Goal: Navigation & Orientation: Find specific page/section

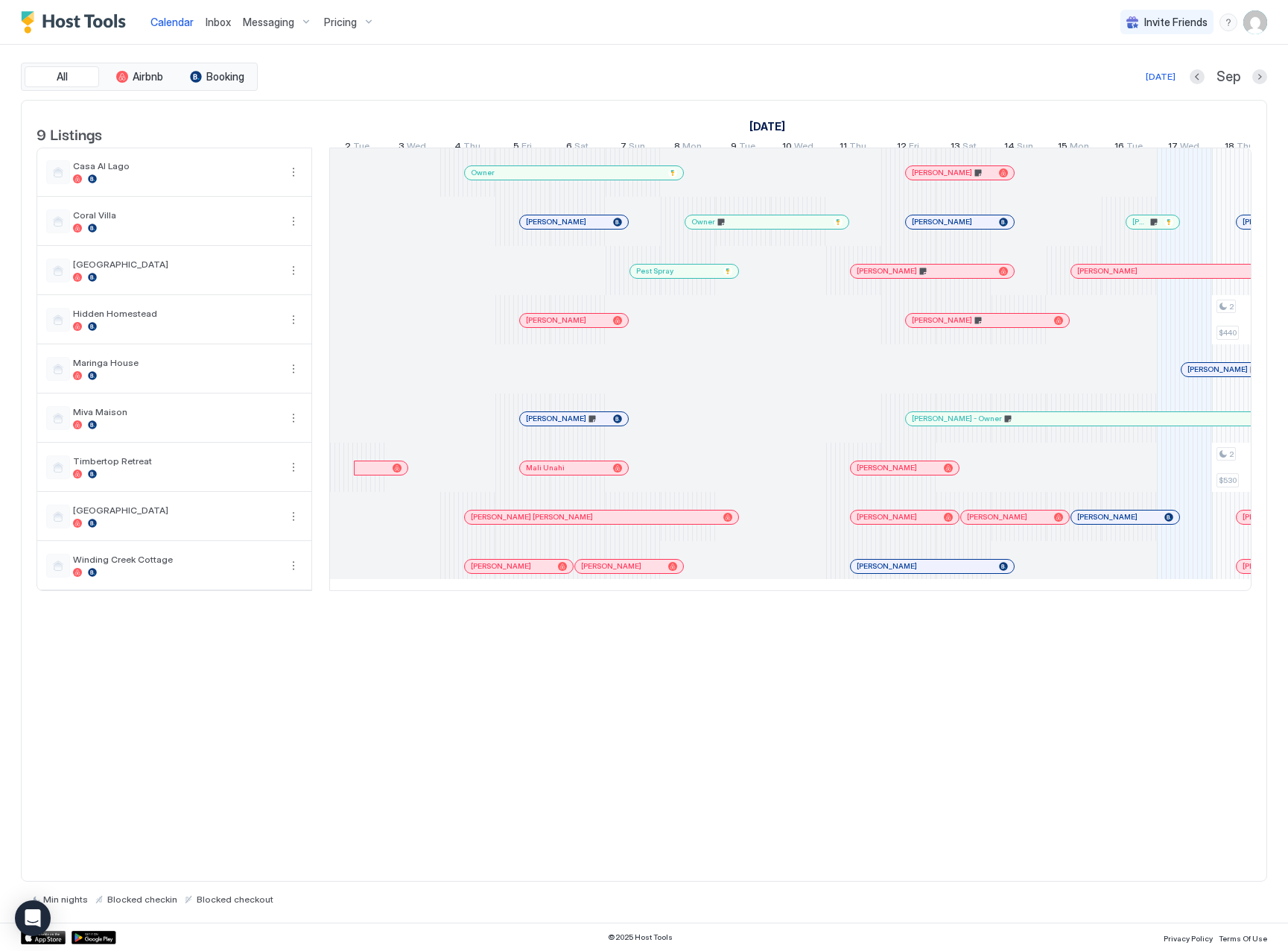
scroll to position [0, 828]
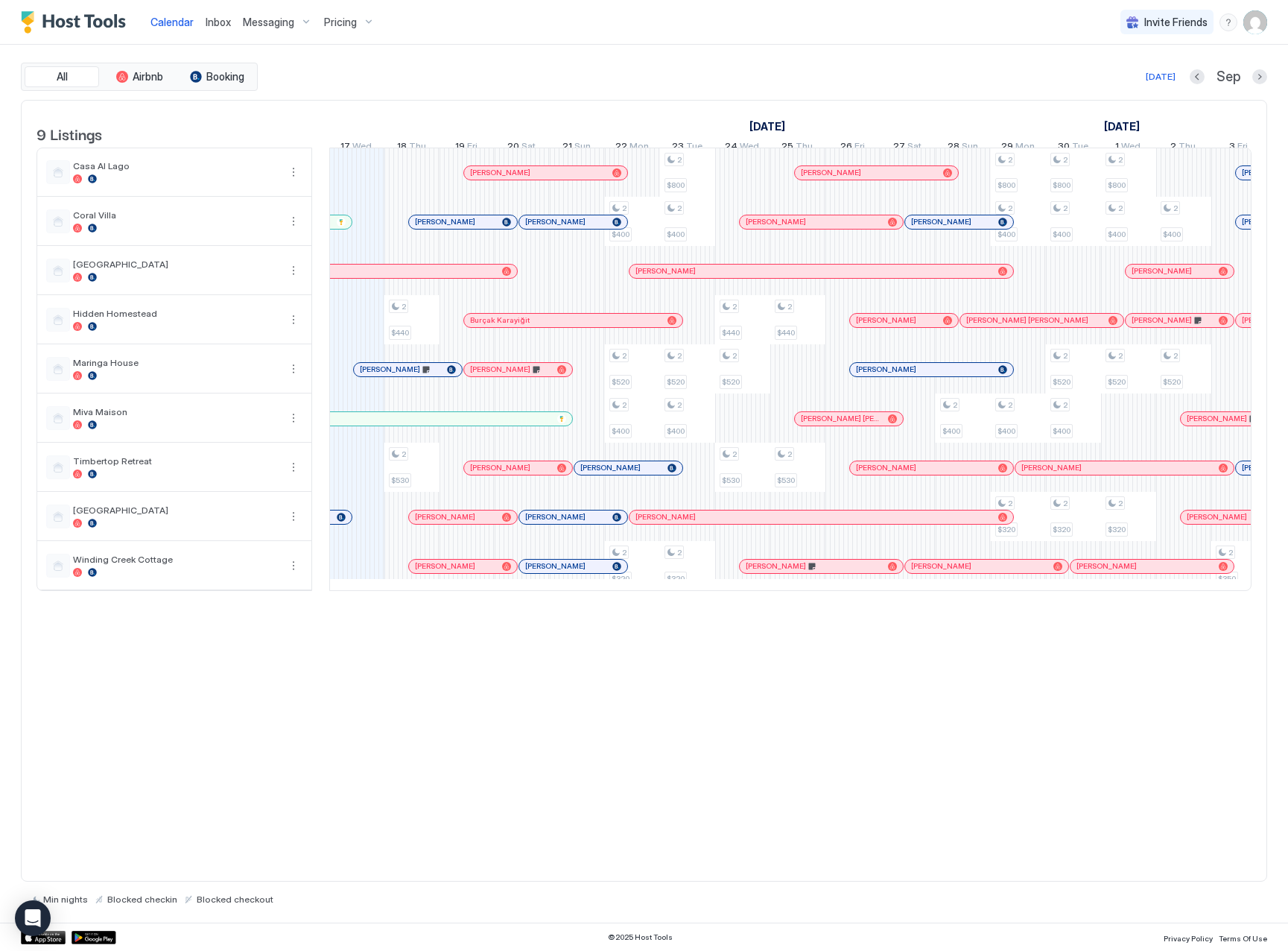
click at [213, 20] on span "Inbox" at bounding box center [219, 22] width 25 height 13
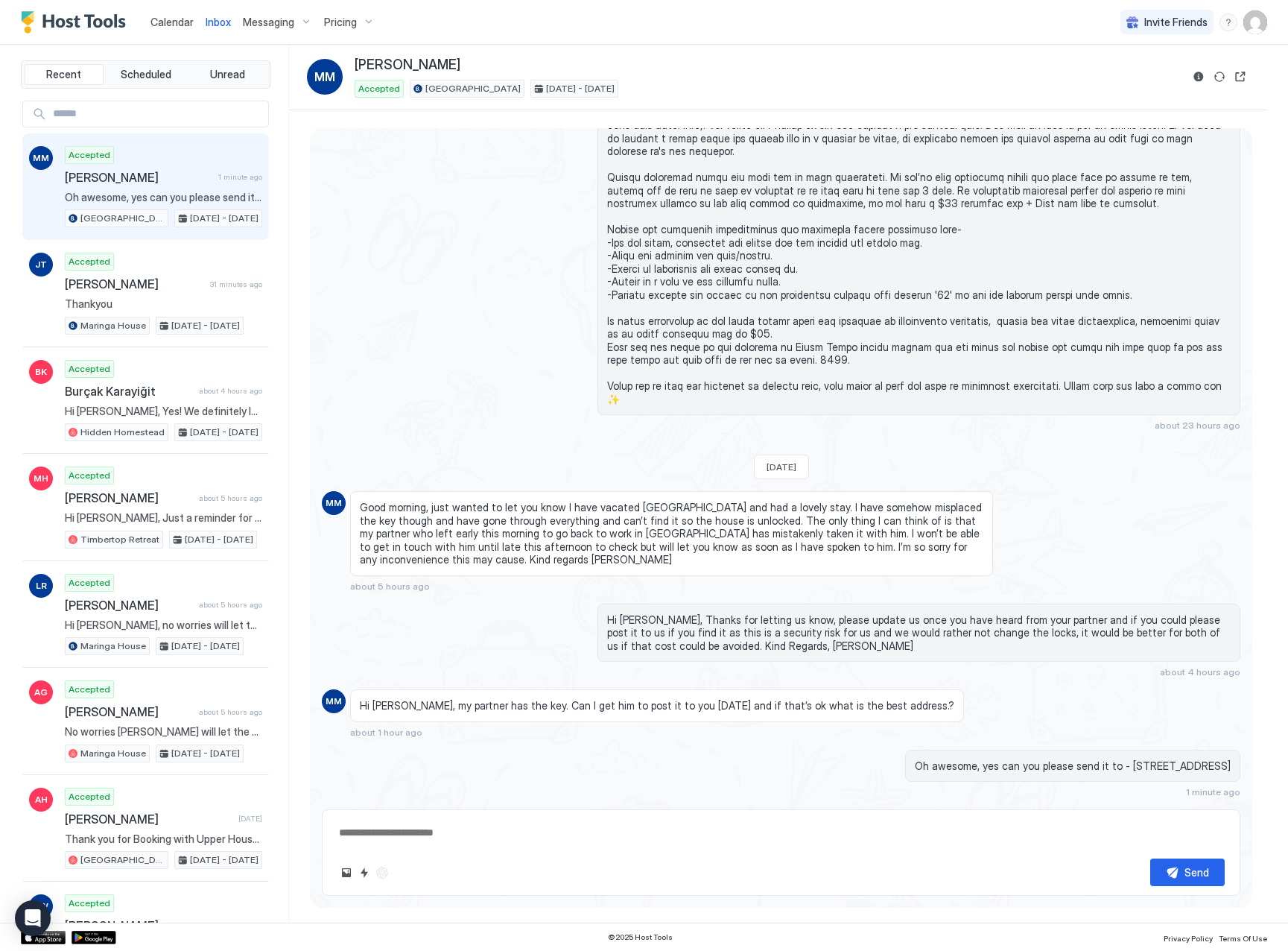
scroll to position [5, 0]
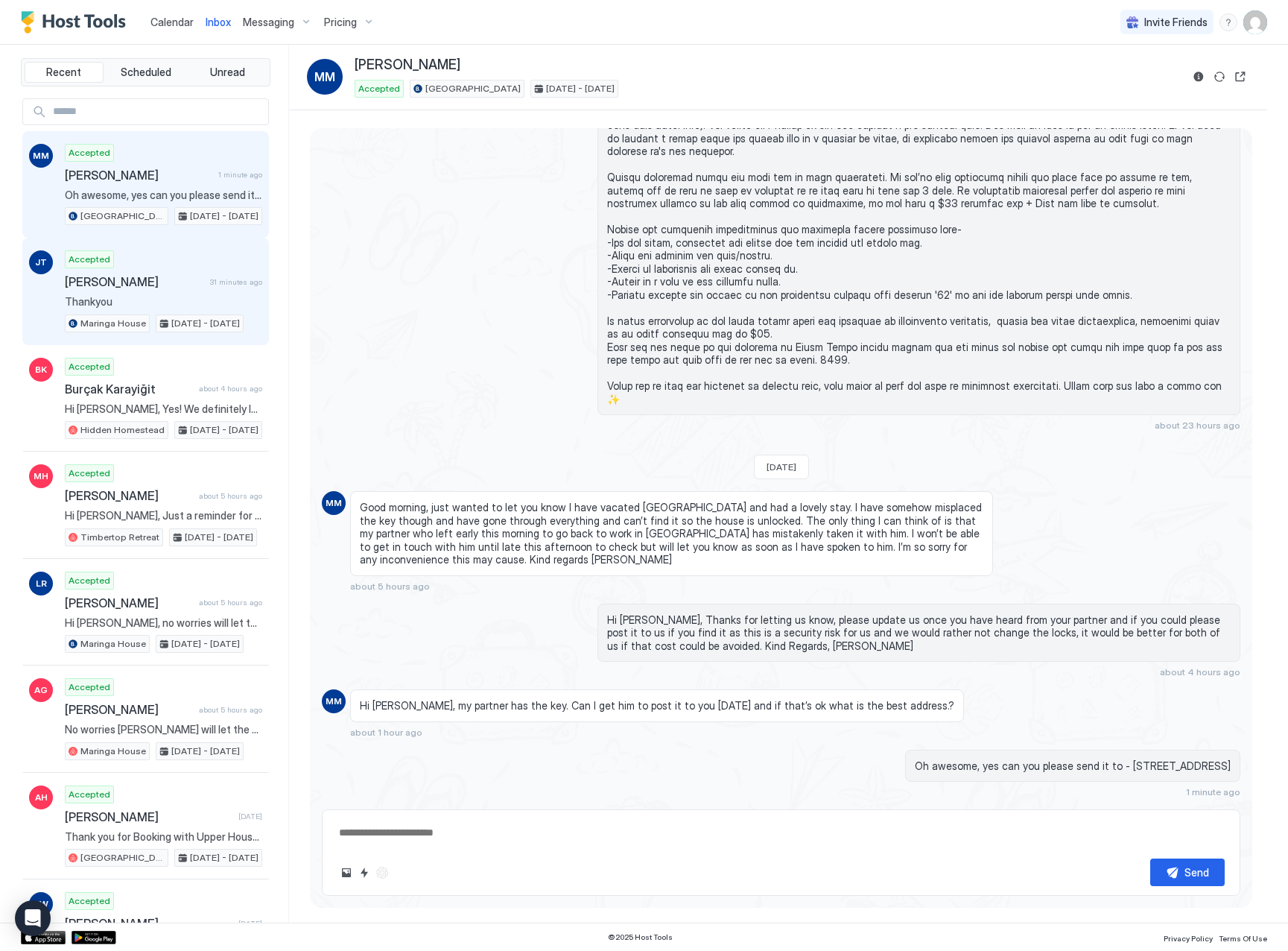
click at [143, 311] on div "Accepted [PERSON_NAME] 31 minutes ago Thankyou Maringa House [DATE] - [DATE]" at bounding box center [163, 291] width 197 height 82
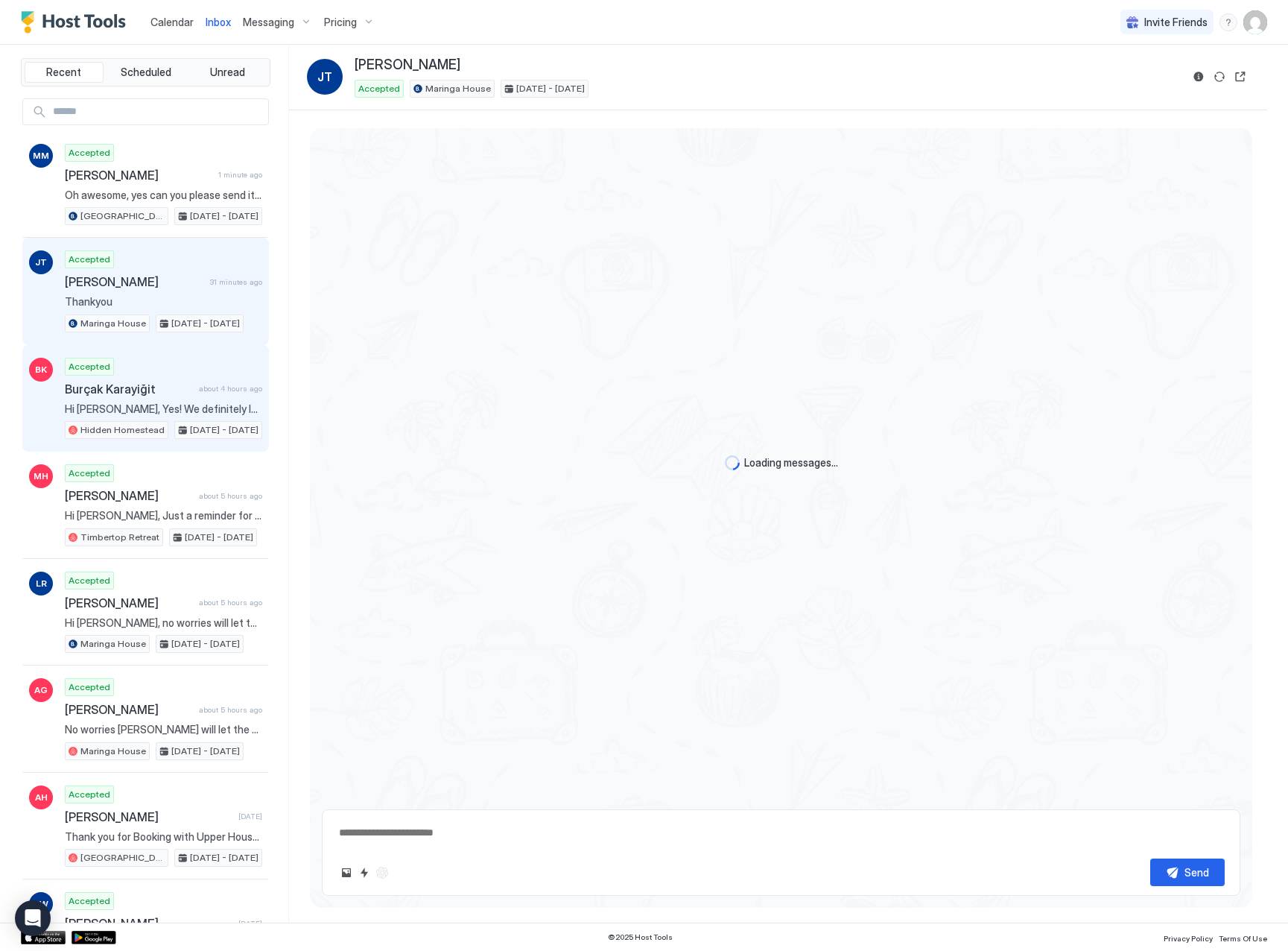
scroll to position [819, 0]
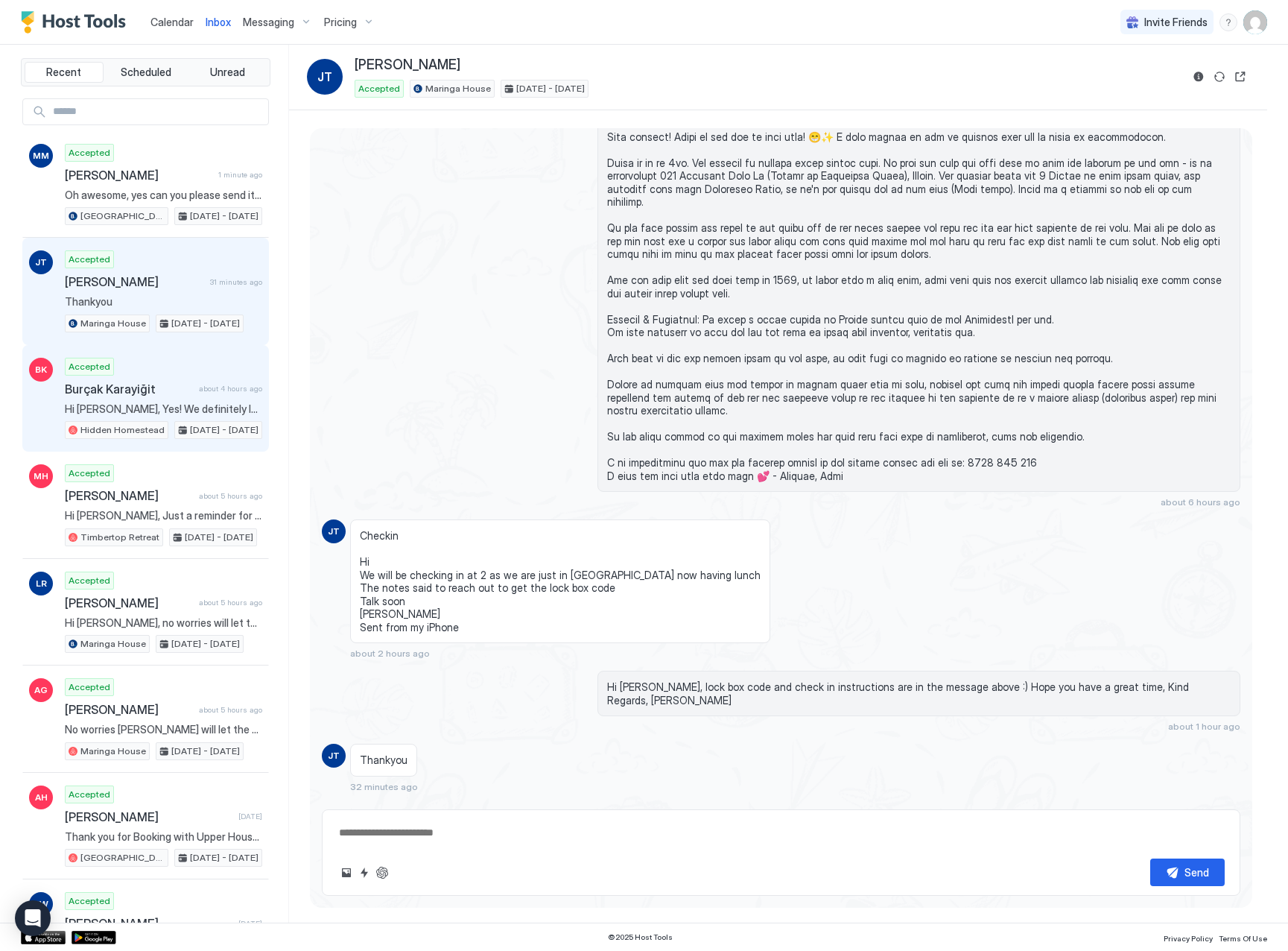
click at [157, 385] on span "Burçak Karayiğit" at bounding box center [129, 389] width 128 height 15
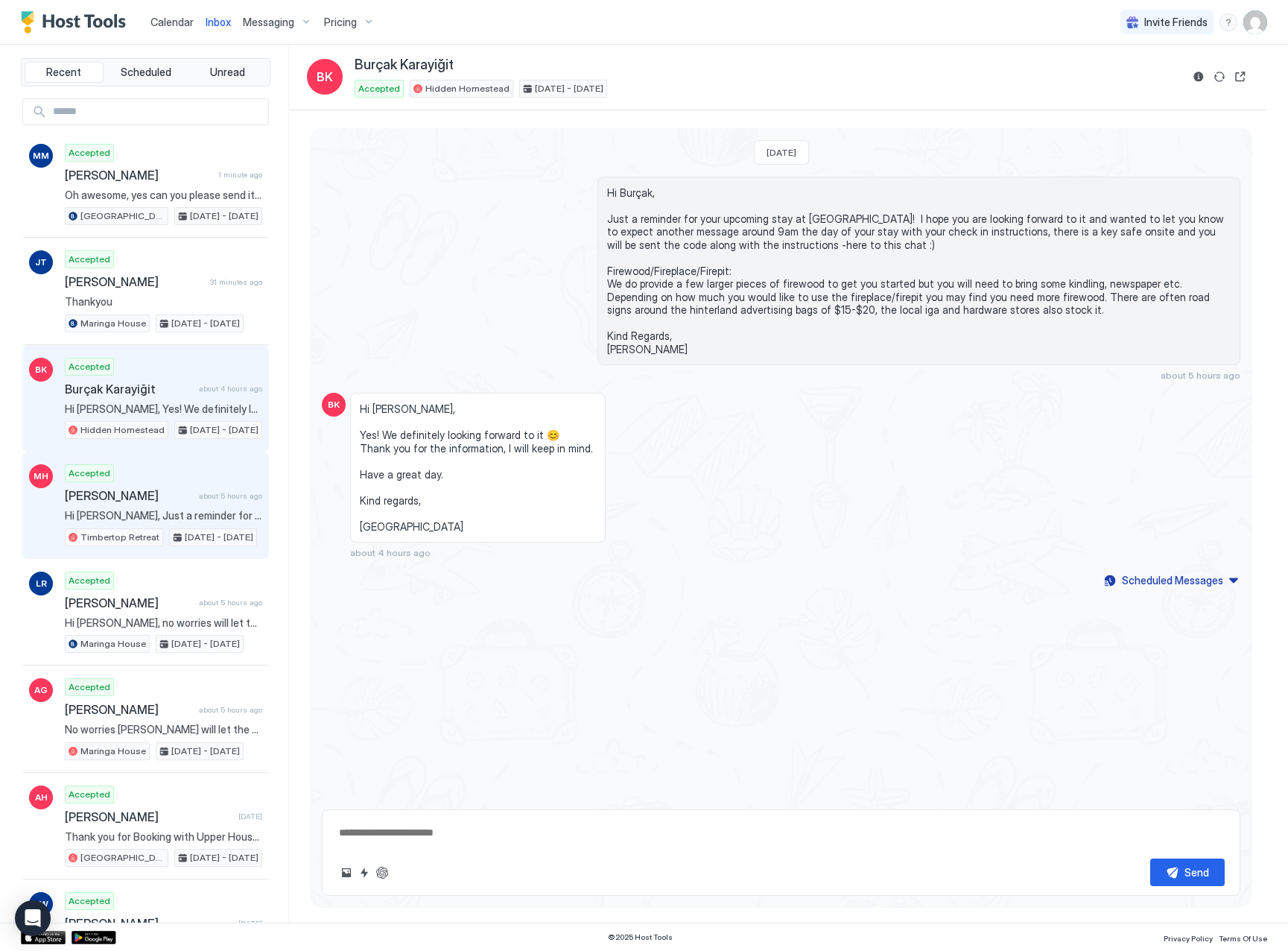
click at [156, 505] on div "Accepted [PERSON_NAME] about 5 hours ago Hi [PERSON_NAME], Just a reminder for …" at bounding box center [163, 505] width 197 height 82
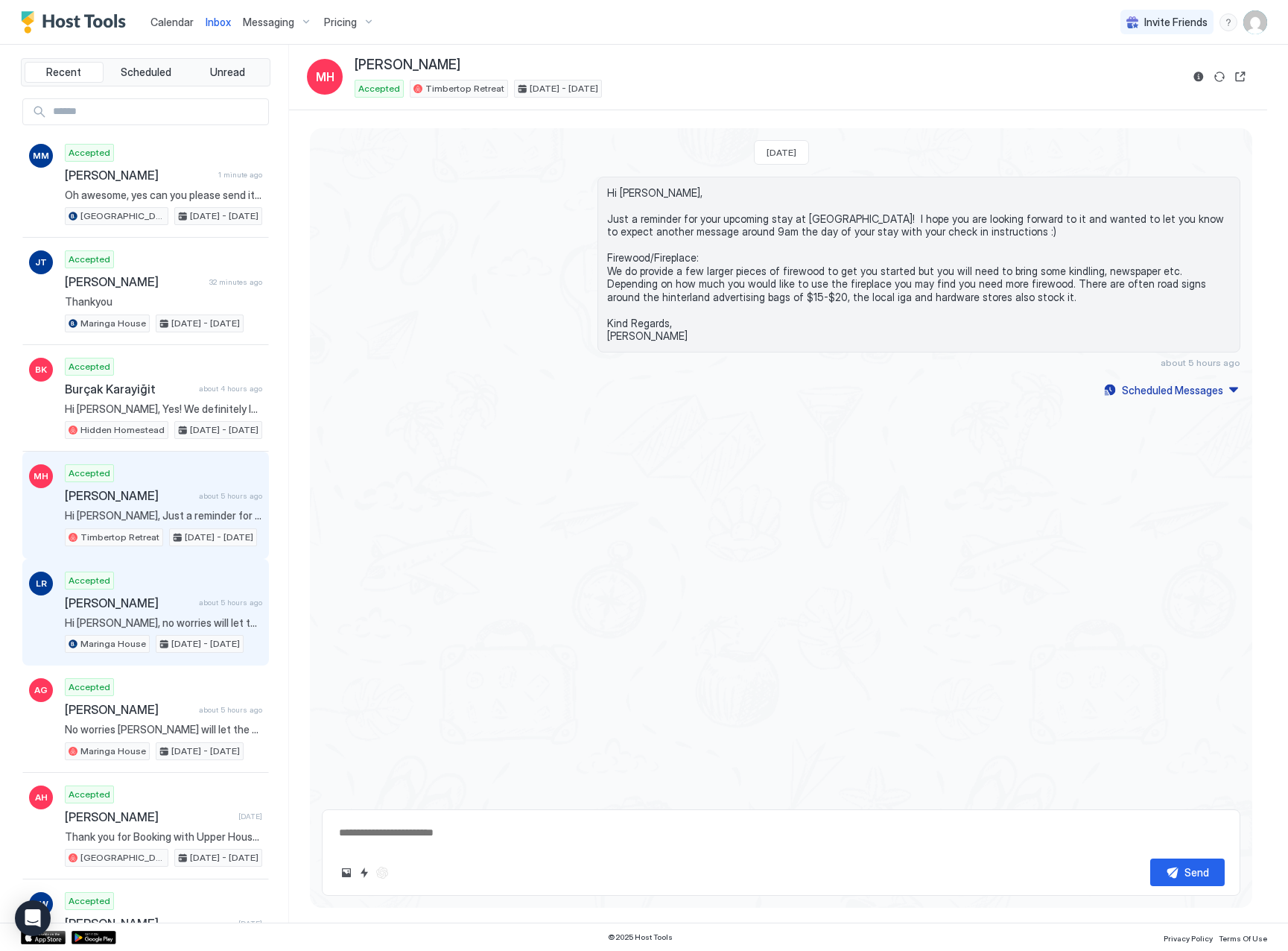
click at [181, 604] on span "[PERSON_NAME]" at bounding box center [129, 602] width 128 height 15
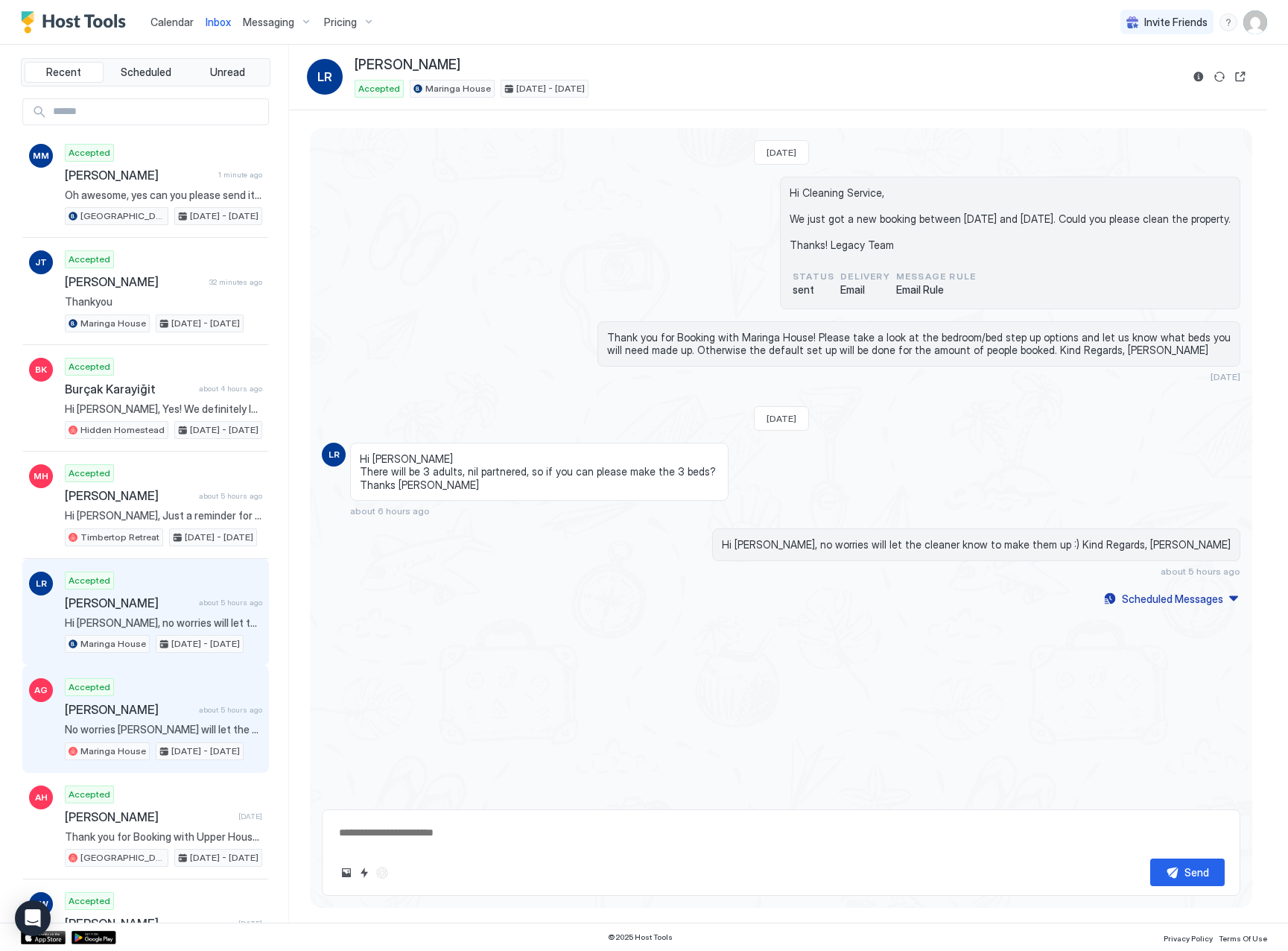
click at [182, 705] on span "[PERSON_NAME]" at bounding box center [129, 709] width 128 height 15
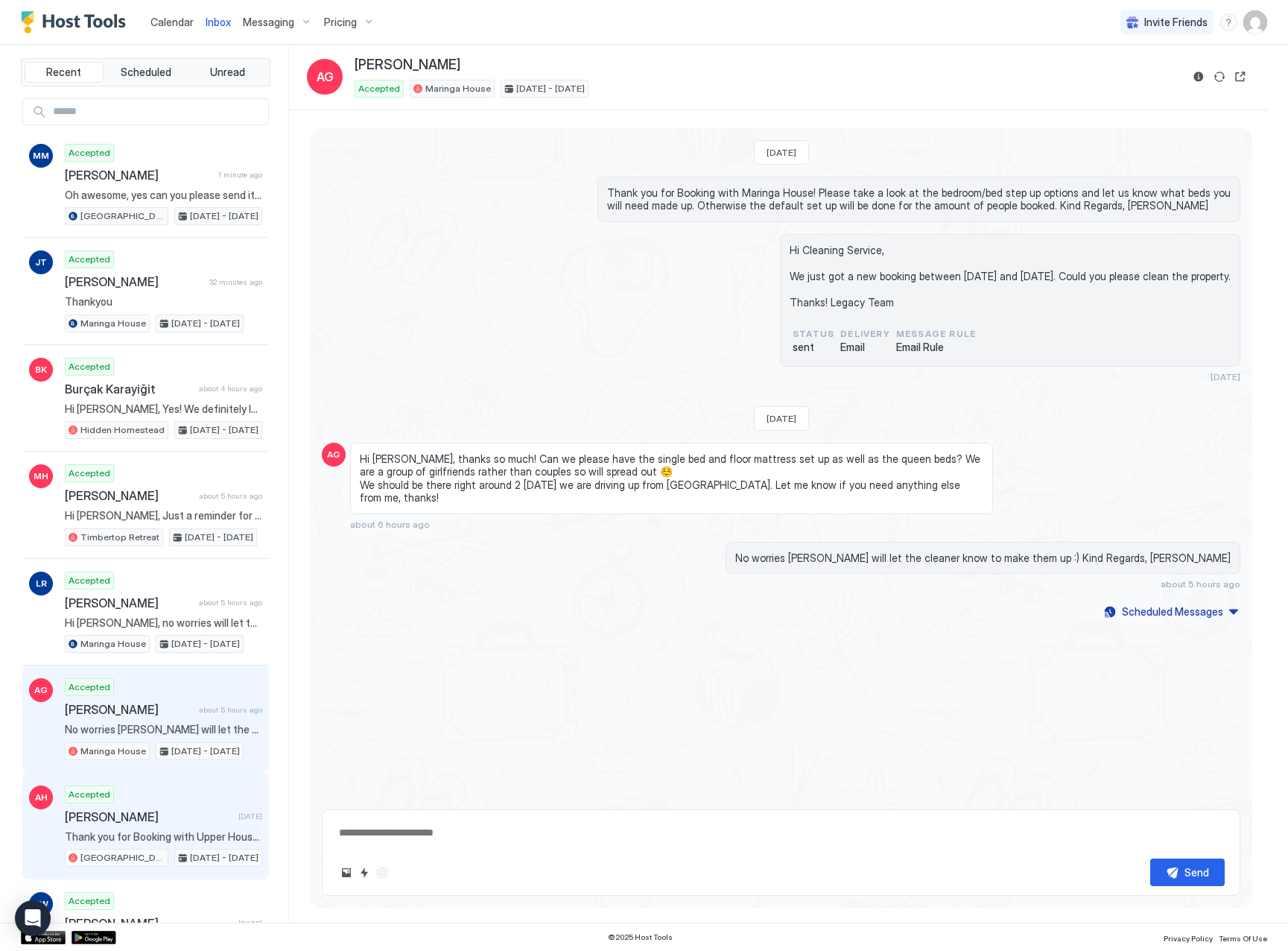
click at [170, 816] on span "[PERSON_NAME]" at bounding box center [149, 816] width 168 height 15
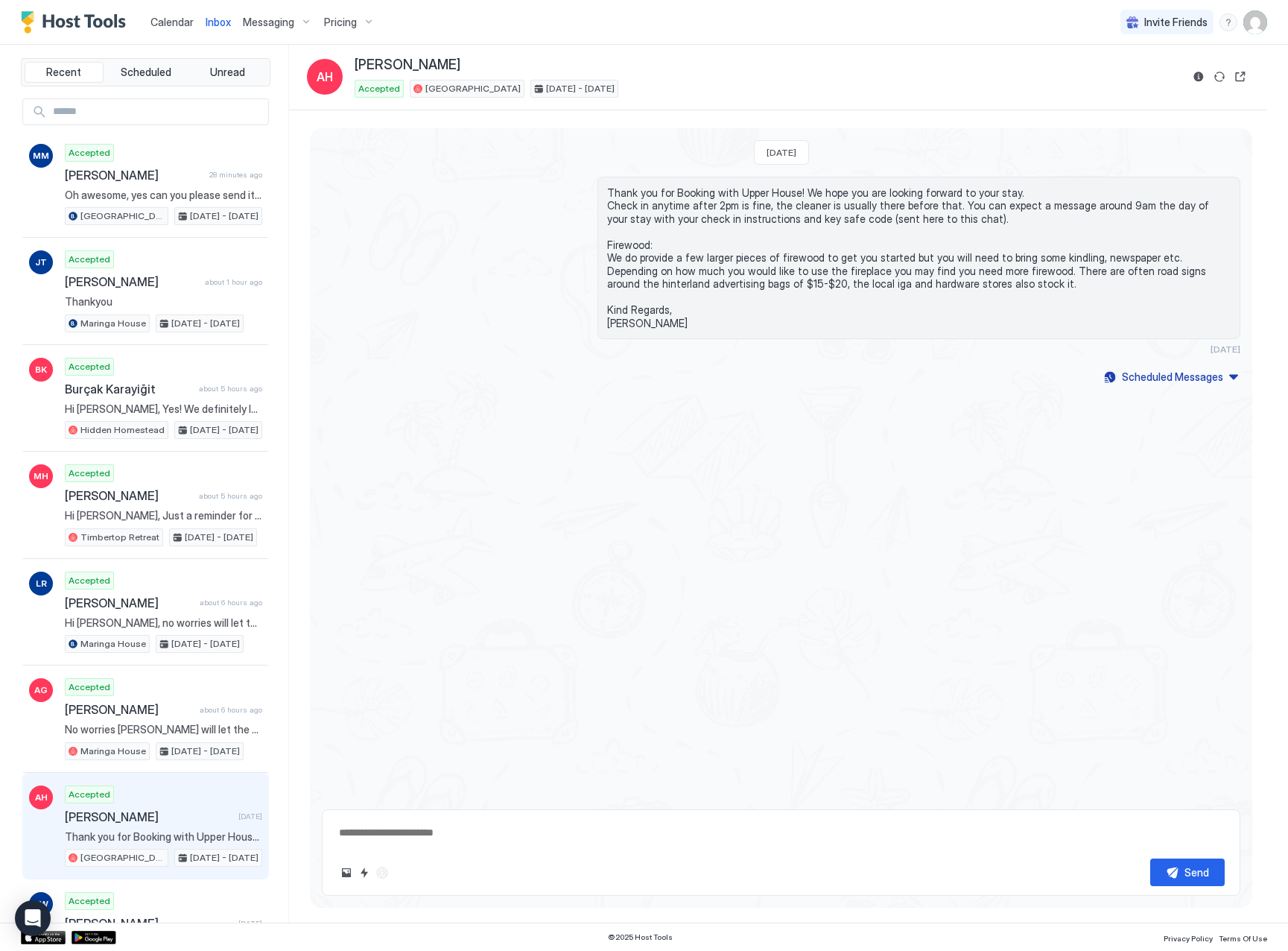
click at [154, 21] on span "Calendar" at bounding box center [172, 22] width 44 height 13
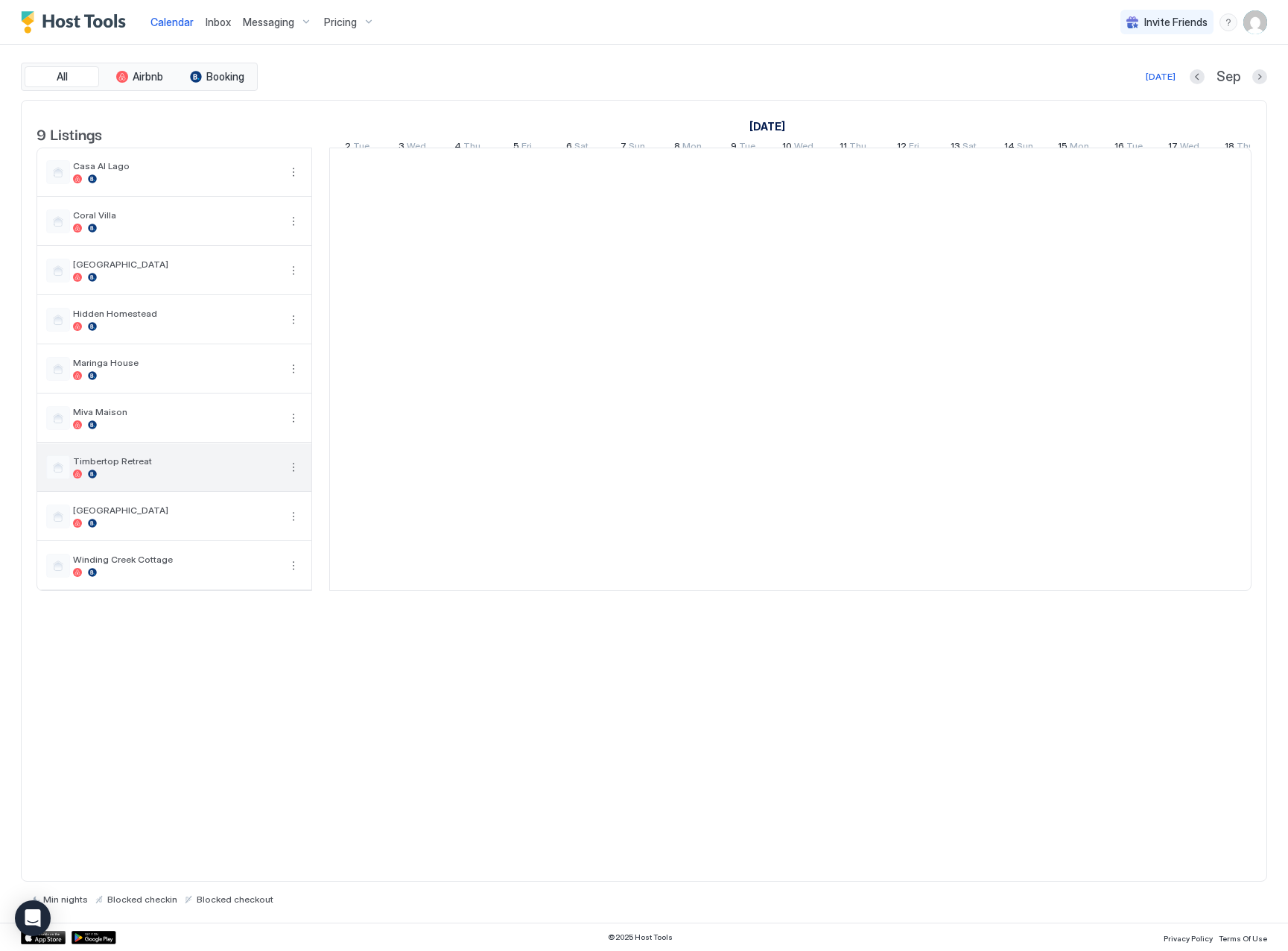
scroll to position [0, 828]
